Goal: Navigation & Orientation: Find specific page/section

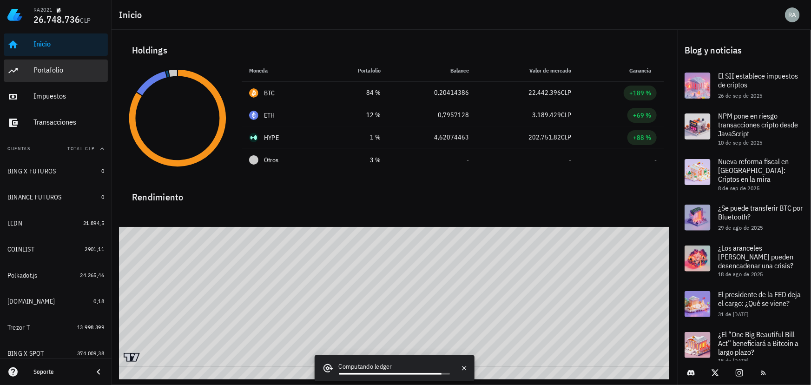
click at [60, 70] on div "Portafolio" at bounding box center [68, 70] width 71 height 9
